Goal: Task Accomplishment & Management: Manage account settings

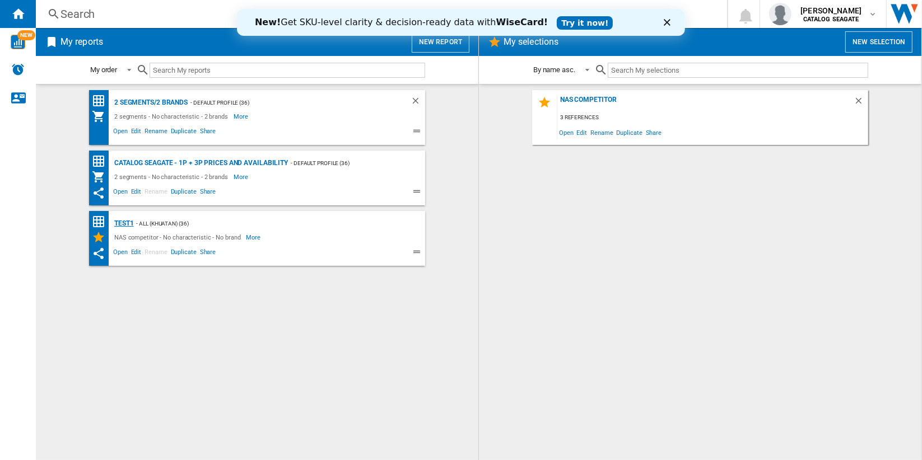
click at [123, 225] on div "test1" at bounding box center [122, 224] width 22 height 14
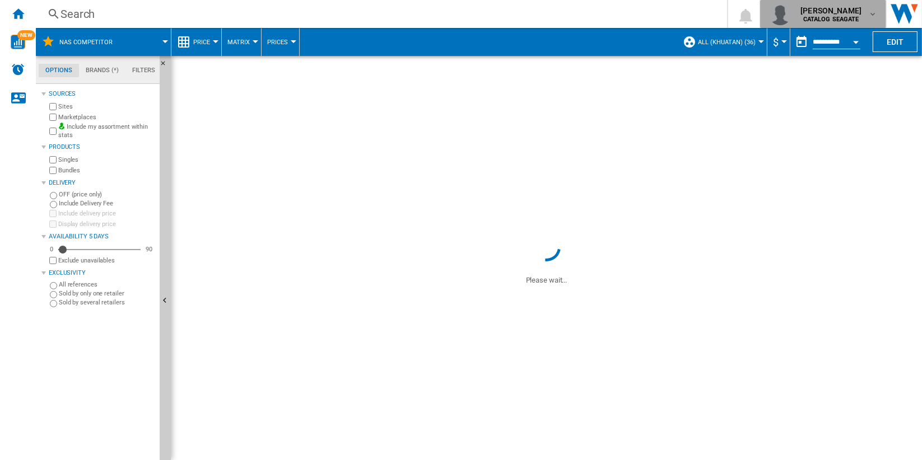
click at [862, 16] on div "[PERSON_NAME] CATALOG [GEOGRAPHIC_DATA]" at bounding box center [832, 14] width 72 height 18
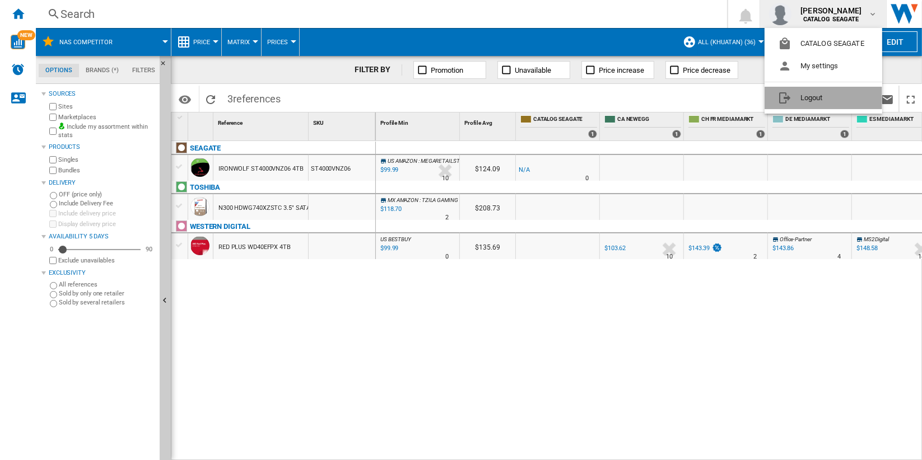
click at [853, 99] on button "Logout" at bounding box center [823, 98] width 118 height 22
